Goal: Task Accomplishment & Management: Use online tool/utility

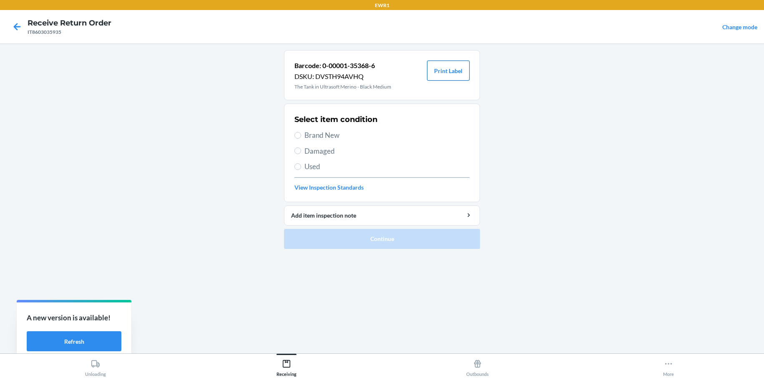
click at [450, 77] on button "Print Label" at bounding box center [448, 70] width 43 height 20
click at [300, 132] on label "Brand New" at bounding box center [382, 135] width 175 height 11
click at [300, 132] on input "Brand New" at bounding box center [298, 135] width 7 height 7
radio input "true"
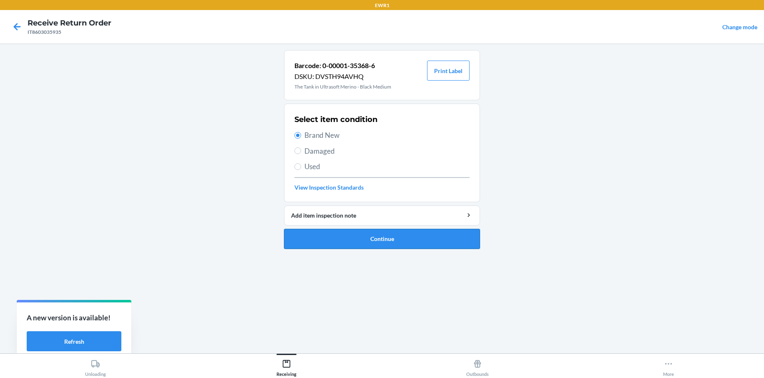
click at [374, 243] on button "Continue" at bounding box center [382, 239] width 196 height 20
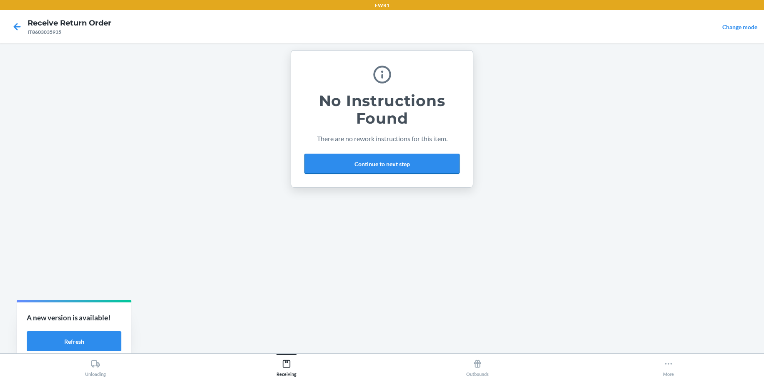
click at [373, 167] on button "Continue to next step" at bounding box center [382, 164] width 155 height 20
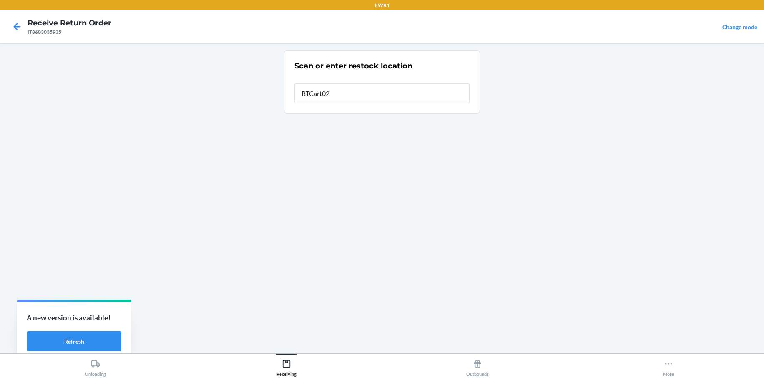
type input "RTCart025"
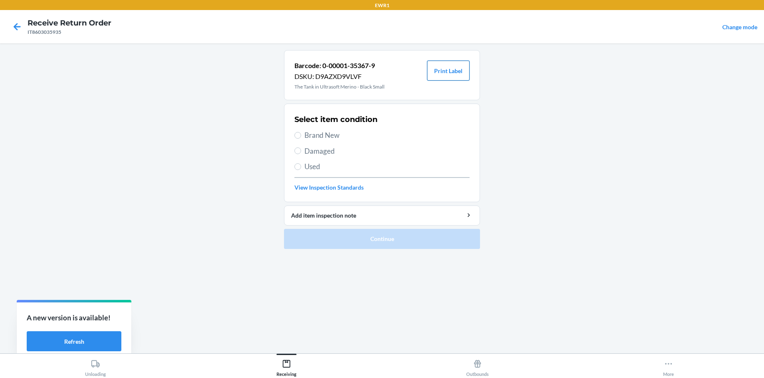
click at [439, 71] on button "Print Label" at bounding box center [448, 70] width 43 height 20
click at [302, 135] on label "Brand New" at bounding box center [382, 135] width 175 height 11
click at [301, 135] on input "Brand New" at bounding box center [298, 135] width 7 height 7
radio input "true"
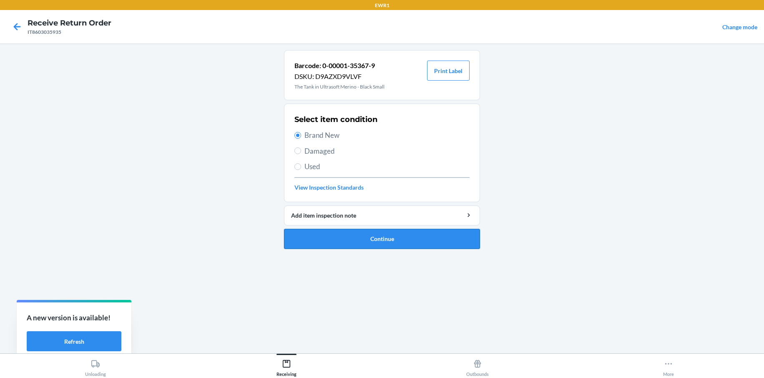
click at [378, 238] on button "Continue" at bounding box center [382, 239] width 196 height 20
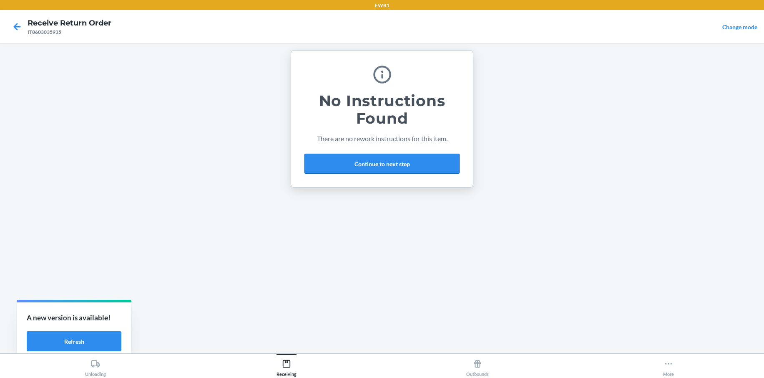
click at [401, 169] on button "Continue to next step" at bounding box center [382, 164] width 155 height 20
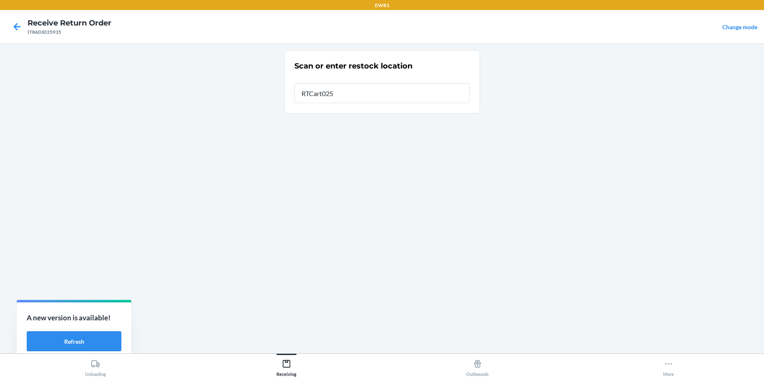
type input "RTCart025"
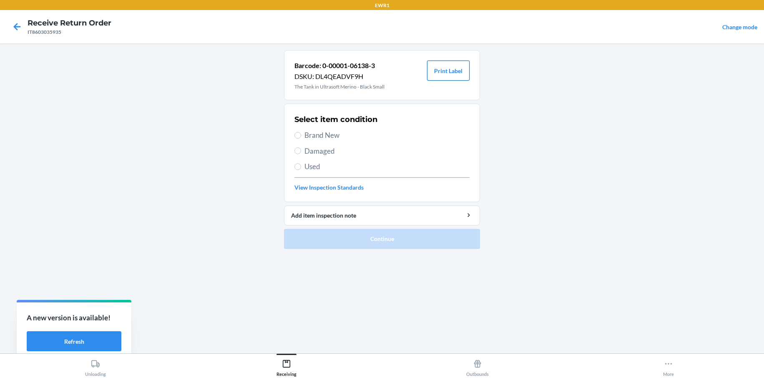
drag, startPoint x: 457, startPoint y: 75, endPoint x: 454, endPoint y: 78, distance: 4.5
click at [456, 78] on button "Print Label" at bounding box center [448, 70] width 43 height 20
drag, startPoint x: 445, startPoint y: 68, endPoint x: 423, endPoint y: 76, distance: 22.7
click at [435, 74] on button "Print Label" at bounding box center [448, 70] width 43 height 20
click at [298, 134] on input "Brand New" at bounding box center [298, 135] width 7 height 7
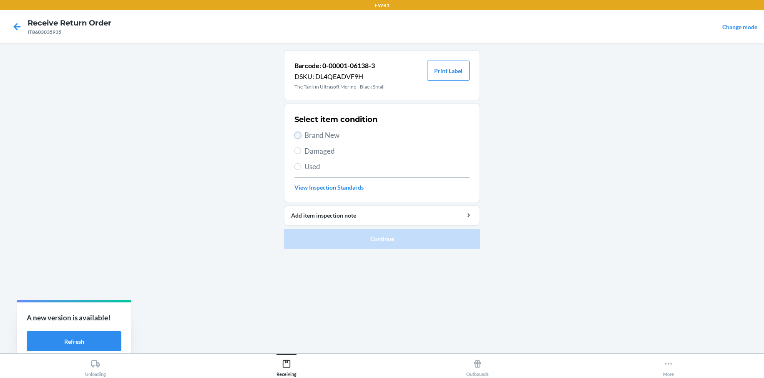
radio input "true"
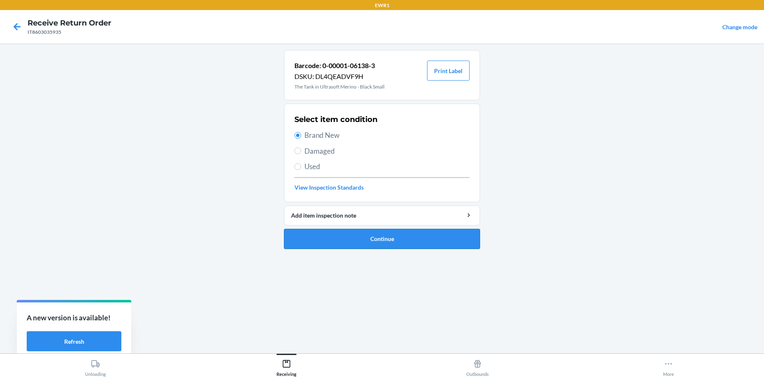
click at [365, 235] on button "Continue" at bounding box center [382, 239] width 196 height 20
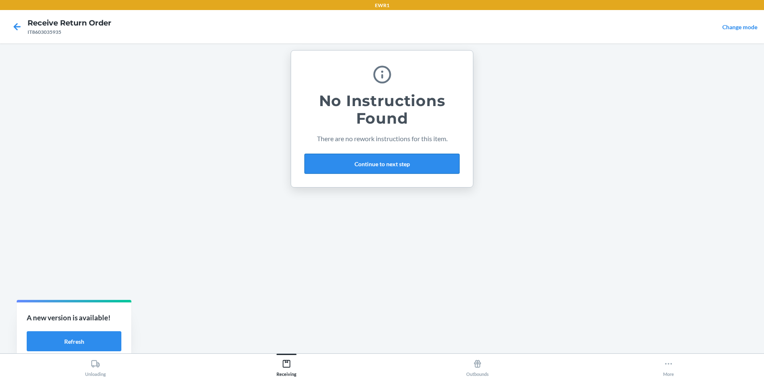
drag, startPoint x: 360, startPoint y: 174, endPoint x: 362, endPoint y: 169, distance: 5.3
click at [362, 171] on div "No Instructions Found There are no rework instructions for this item. Continue …" at bounding box center [382, 118] width 155 height 116
click at [365, 163] on button "Continue to next step" at bounding box center [382, 164] width 155 height 20
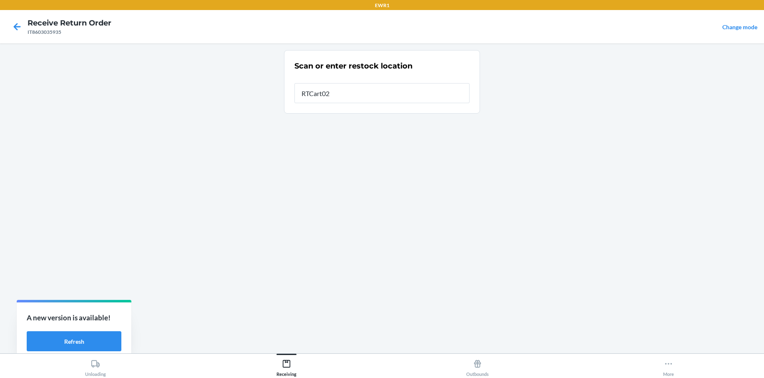
type input "RTCart025"
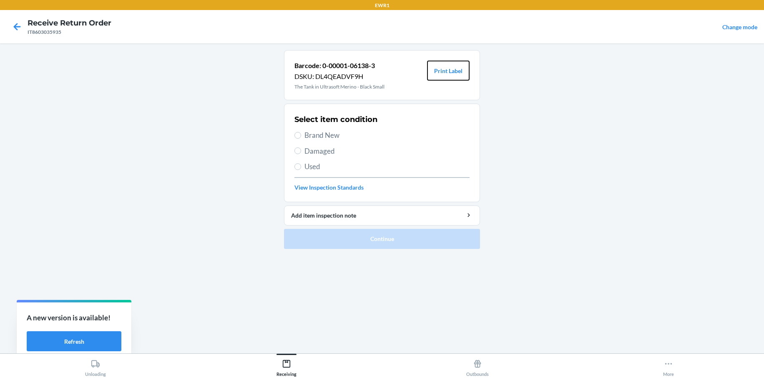
drag, startPoint x: 441, startPoint y: 73, endPoint x: 440, endPoint y: 83, distance: 10.6
click at [441, 76] on button "Print Label" at bounding box center [448, 70] width 43 height 20
click at [302, 134] on label "Brand New" at bounding box center [382, 135] width 175 height 11
click at [301, 134] on input "Brand New" at bounding box center [298, 135] width 7 height 7
radio input "true"
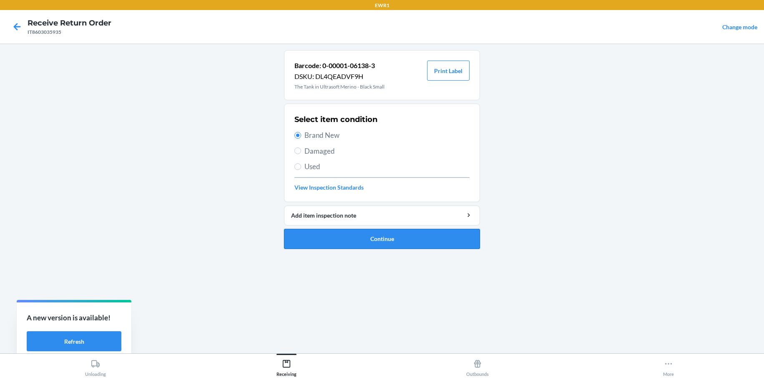
click at [387, 236] on button "Continue" at bounding box center [382, 239] width 196 height 20
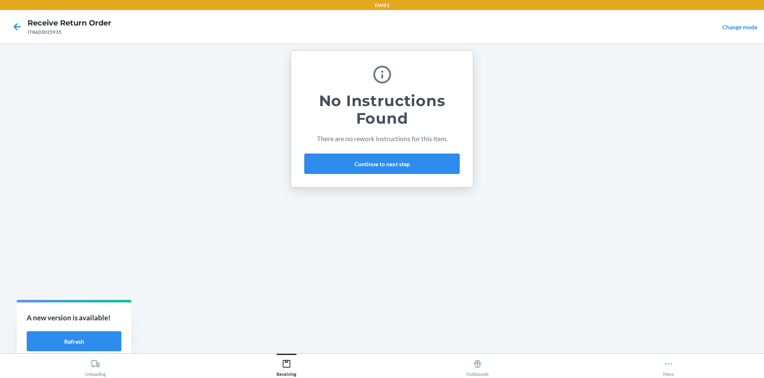
click at [378, 166] on button "Continue to next step" at bounding box center [382, 164] width 155 height 20
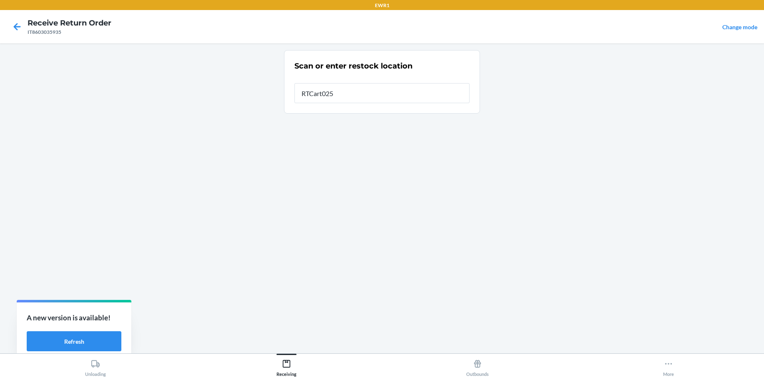
type input "RTCart025"
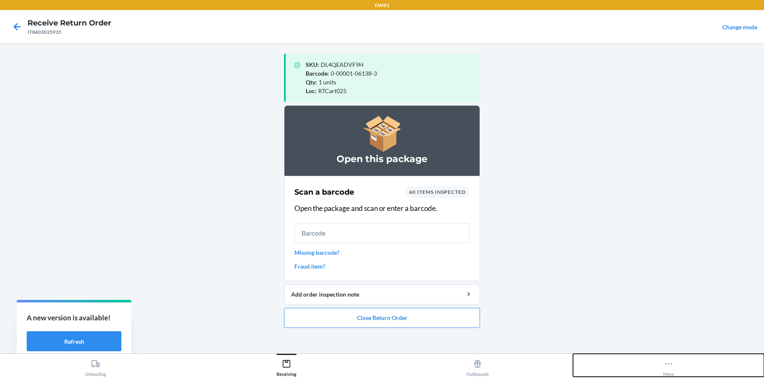
click at [668, 363] on icon at bounding box center [668, 363] width 9 height 9
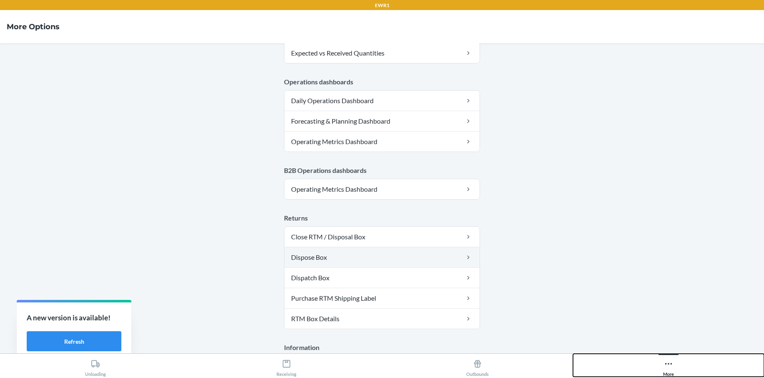
scroll to position [417, 0]
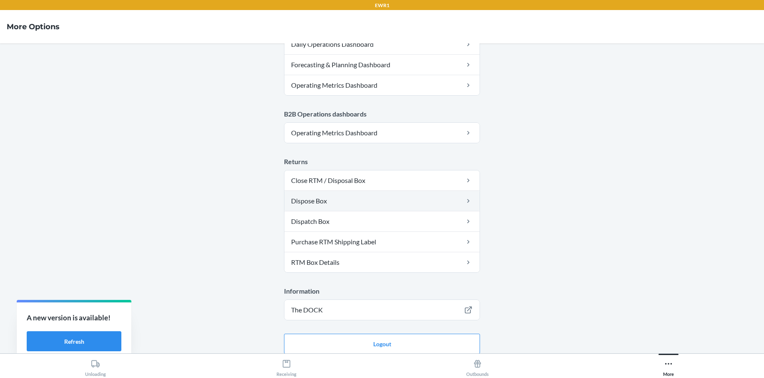
click at [370, 201] on link "Dispose Box" at bounding box center [382, 201] width 195 height 20
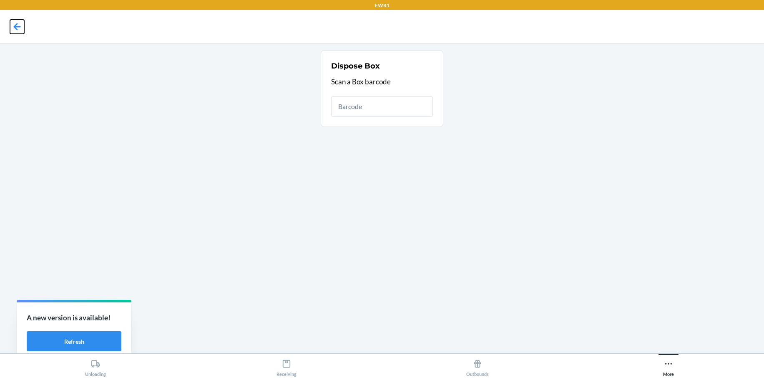
click at [18, 25] on icon at bounding box center [17, 27] width 14 height 14
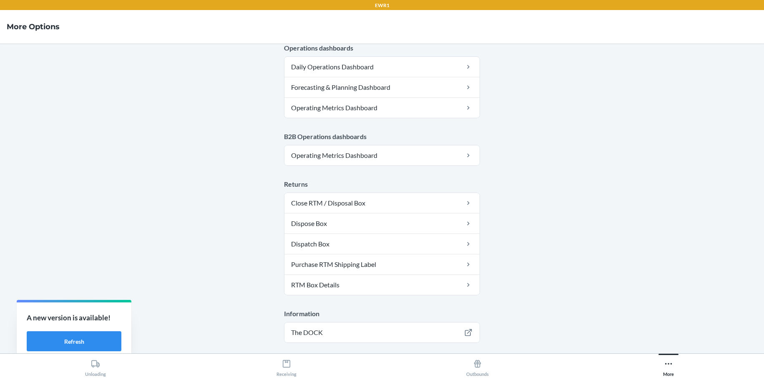
scroll to position [424, 0]
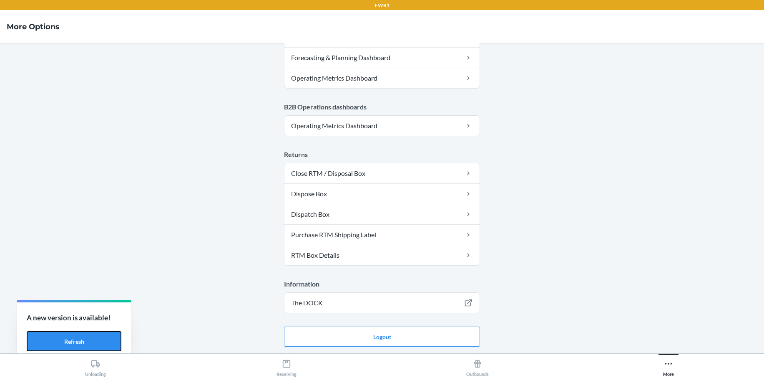
drag, startPoint x: 85, startPoint y: 343, endPoint x: 120, endPoint y: 322, distance: 40.7
click at [96, 339] on button "Refresh" at bounding box center [74, 341] width 95 height 20
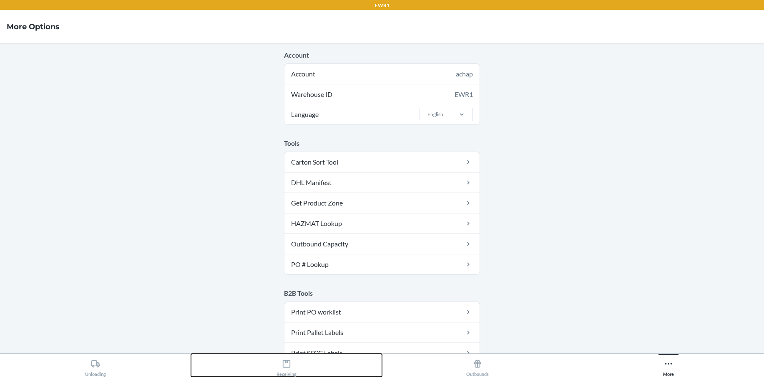
click at [286, 366] on icon at bounding box center [286, 363] width 9 height 9
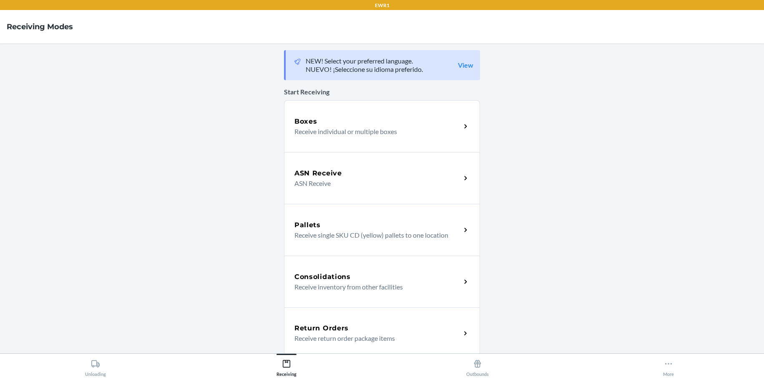
click at [320, 323] on h5 "Return Orders" at bounding box center [322, 328] width 54 height 10
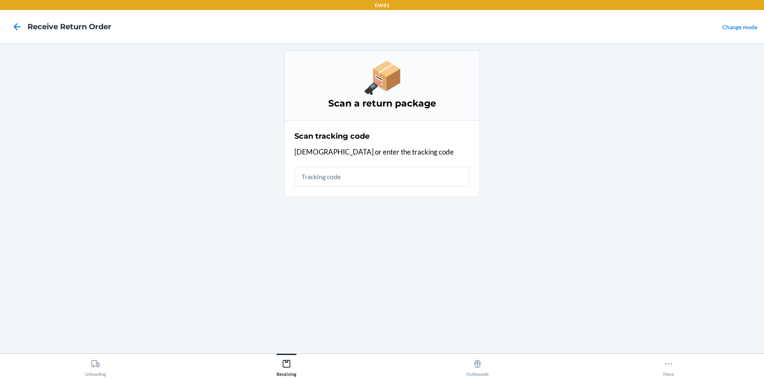
click at [337, 177] on input "text" at bounding box center [382, 176] width 175 height 20
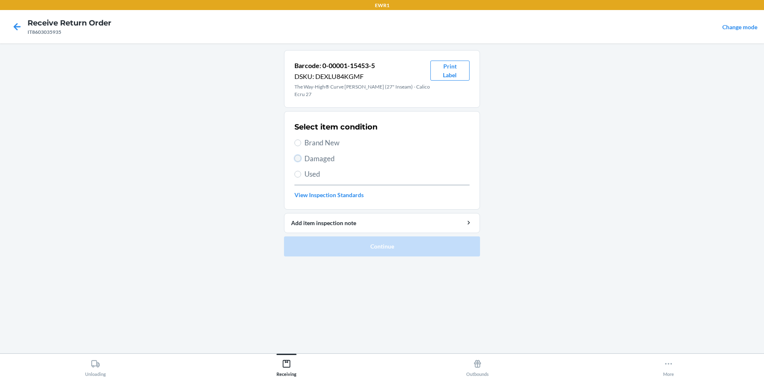
click at [296, 155] on input "Damaged" at bounding box center [298, 158] width 7 height 7
radio input "true"
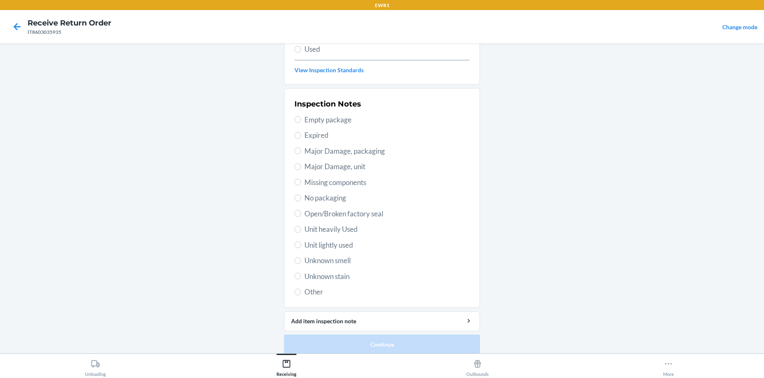
scroll to position [125, 0]
click at [296, 272] on input "Unknown stain" at bounding box center [298, 275] width 7 height 7
radio input "true"
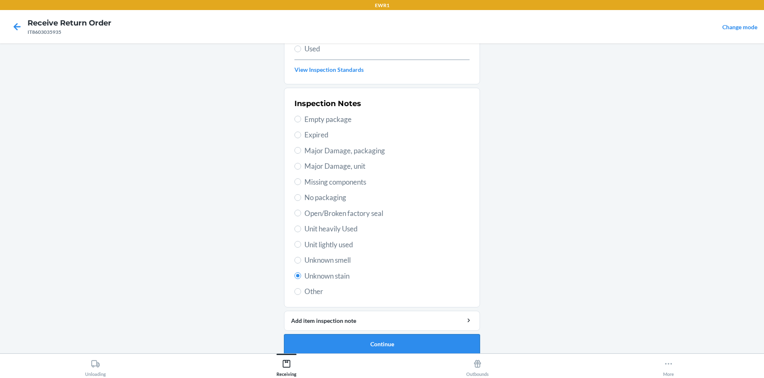
click at [362, 335] on button "Continue" at bounding box center [382, 344] width 196 height 20
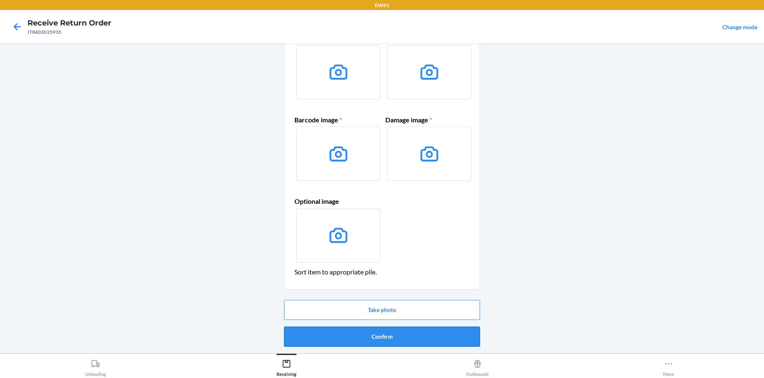
click at [379, 334] on button "Confirm" at bounding box center [382, 336] width 196 height 20
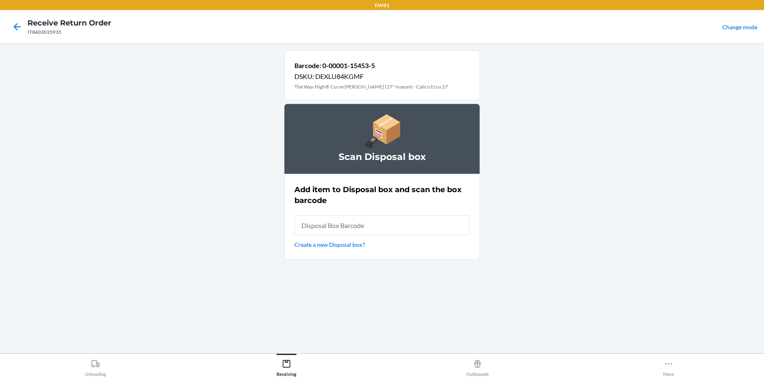
click at [333, 246] on link "Create a new Disposal box?" at bounding box center [382, 244] width 175 height 9
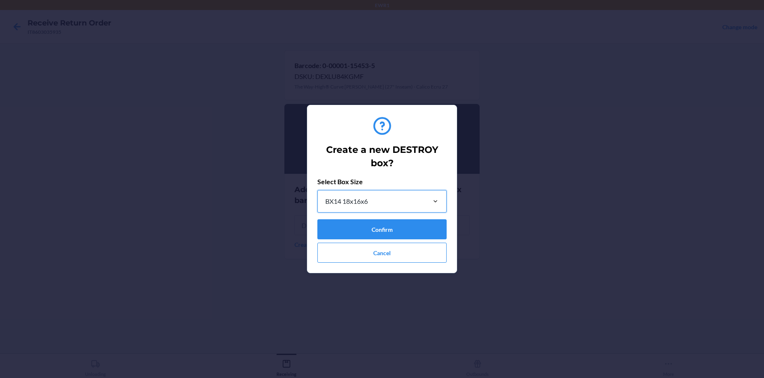
click at [385, 203] on div "BX14 18x16x6" at bounding box center [371, 201] width 107 height 22
click at [325, 203] on input "0 results available. Select is focused ,type to refine list, press Down to open…" at bounding box center [325, 201] width 1 height 10
click at [388, 233] on button "Confirm" at bounding box center [381, 229] width 129 height 20
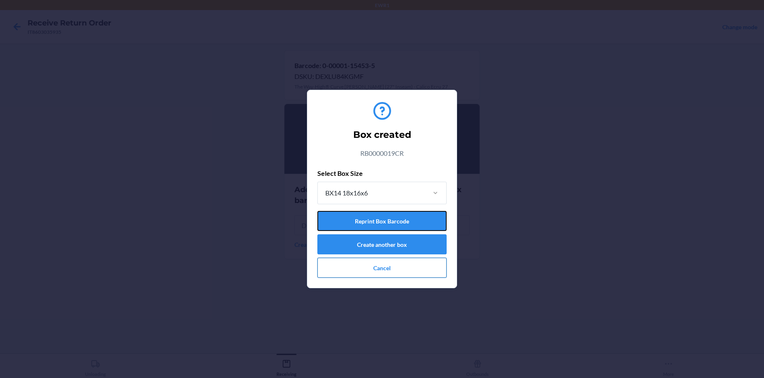
drag, startPoint x: 375, startPoint y: 218, endPoint x: 377, endPoint y: 259, distance: 41.8
click at [376, 266] on div "Select Box Size BX14 18x16x6 Reprint Box Barcode Create another box Cancel" at bounding box center [381, 222] width 129 height 109
click at [412, 220] on button "Reprint Box Barcode" at bounding box center [381, 221] width 129 height 20
click at [381, 242] on button "Create another box" at bounding box center [381, 244] width 129 height 20
click at [375, 272] on button "Cancel" at bounding box center [381, 267] width 129 height 20
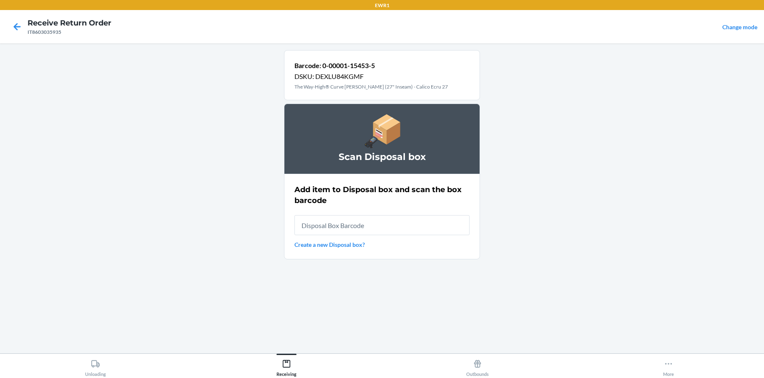
click at [324, 243] on link "Create a new Disposal box?" at bounding box center [382, 244] width 175 height 9
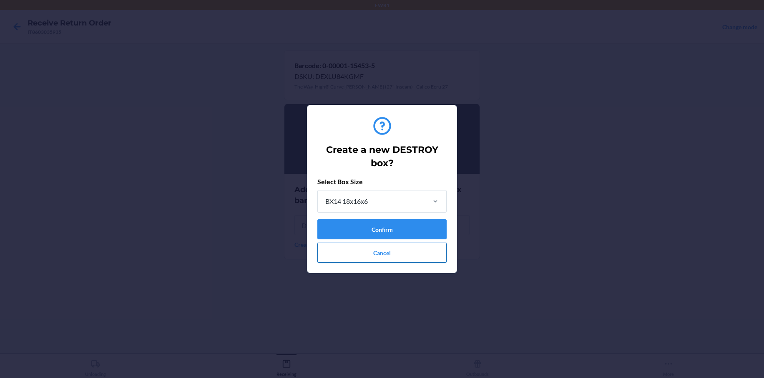
click at [390, 255] on button "Cancel" at bounding box center [381, 252] width 129 height 20
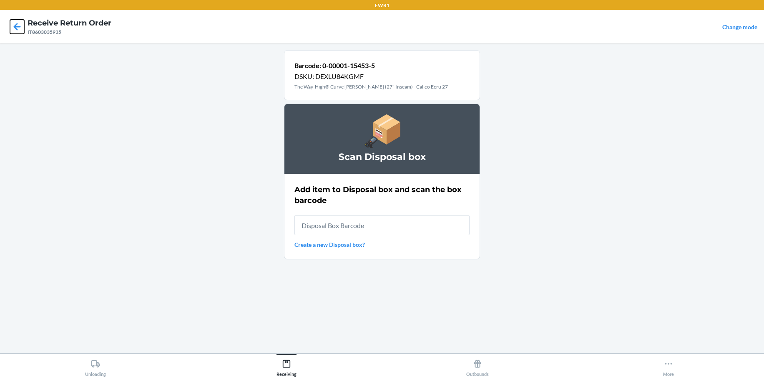
click at [17, 22] on icon at bounding box center [17, 27] width 14 height 14
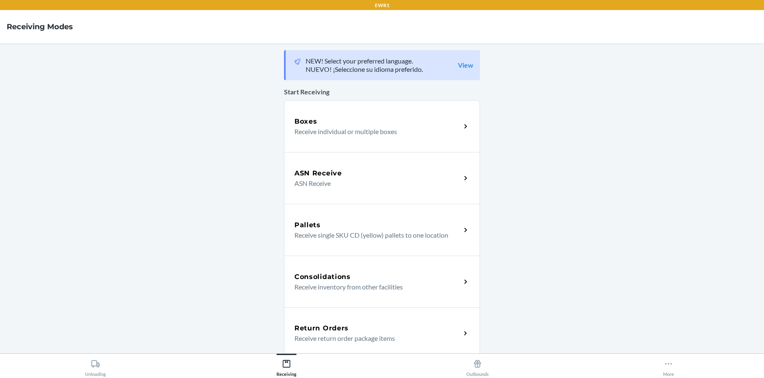
click at [371, 332] on div "Return Orders" at bounding box center [378, 328] width 166 height 10
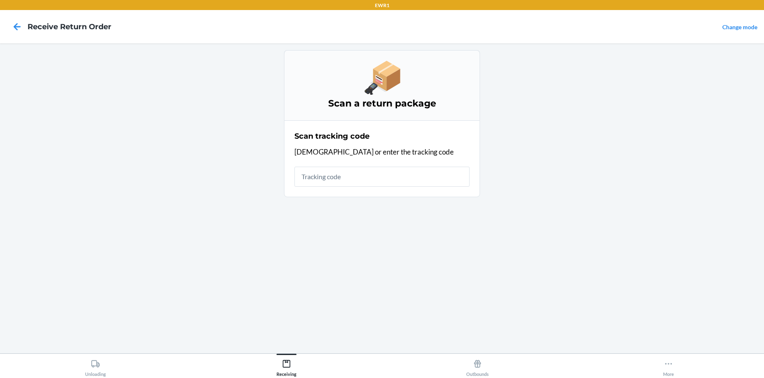
click at [335, 175] on input "text" at bounding box center [382, 176] width 175 height 20
